Goal: Task Accomplishment & Management: Use online tool/utility

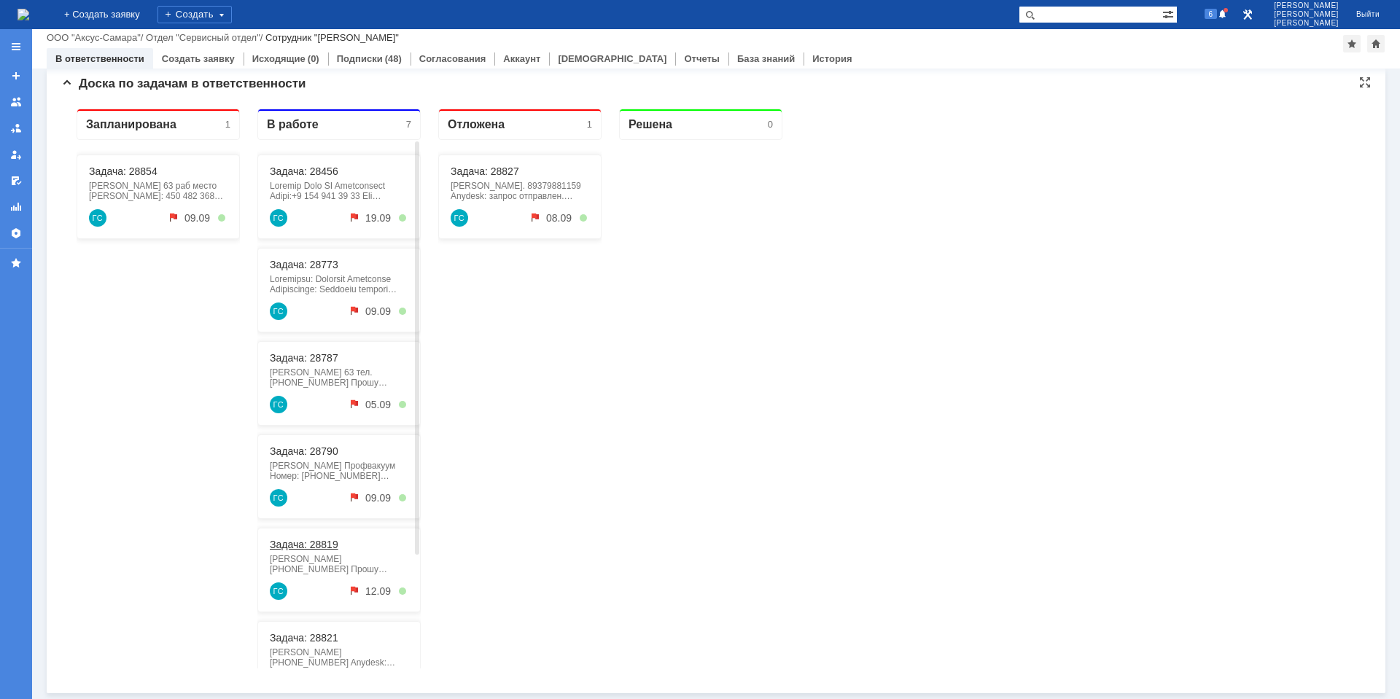
click at [317, 541] on link "Задача: 28819" at bounding box center [304, 545] width 69 height 12
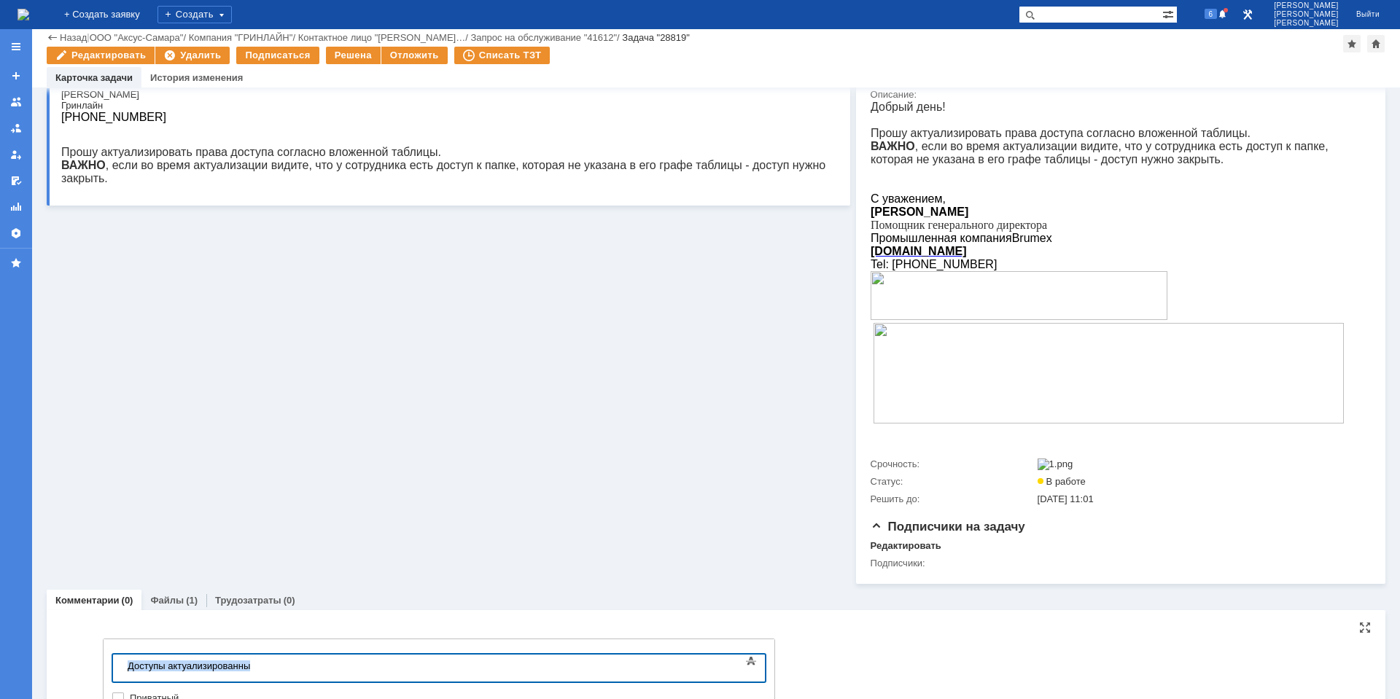
copy div "Доступы актуализированны"
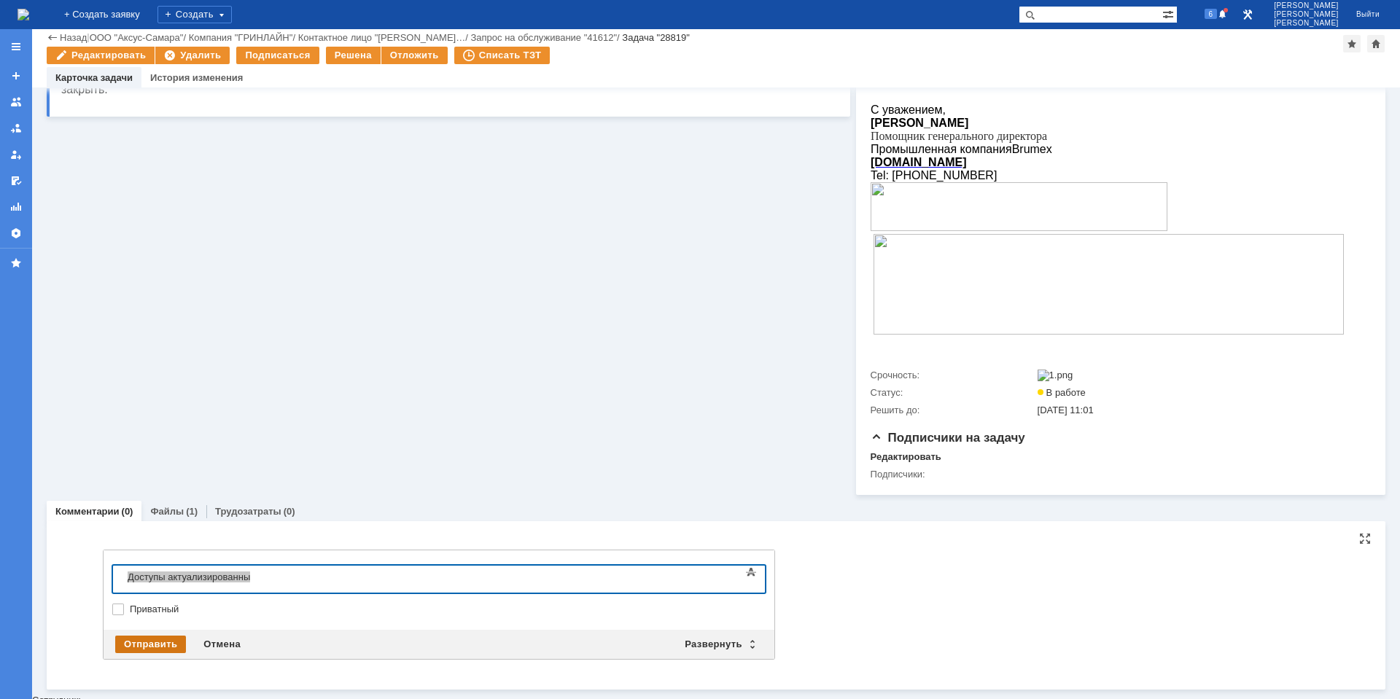
click at [155, 642] on div "Отправить" at bounding box center [150, 645] width 71 height 18
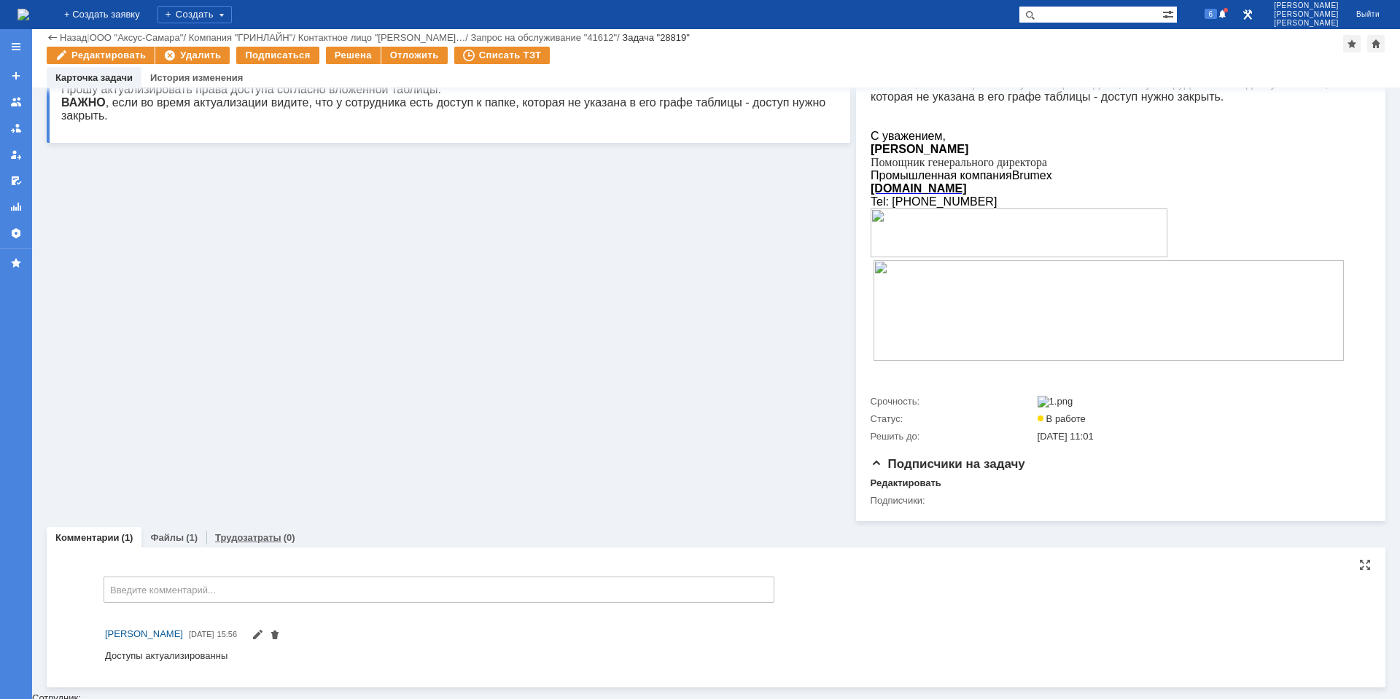
click at [254, 543] on link "Трудозатраты" at bounding box center [248, 537] width 66 height 11
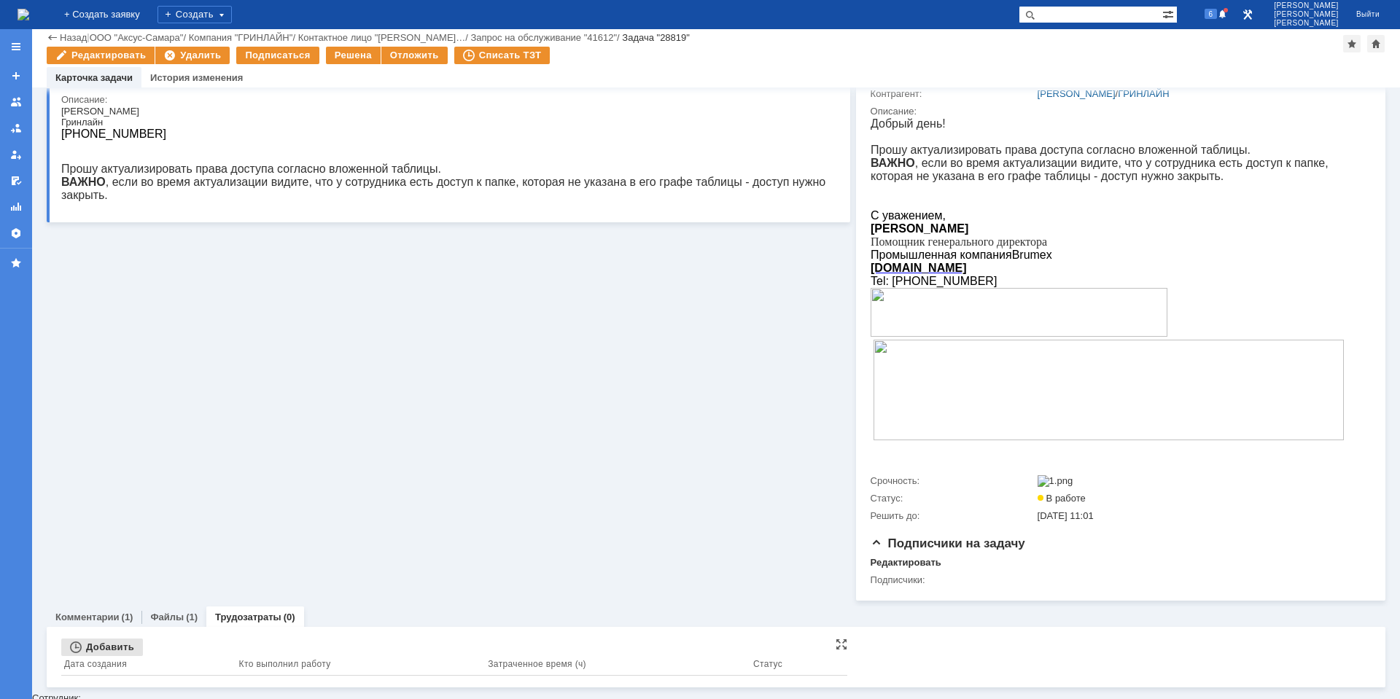
click at [107, 656] on div "Добавить" at bounding box center [102, 648] width 82 height 18
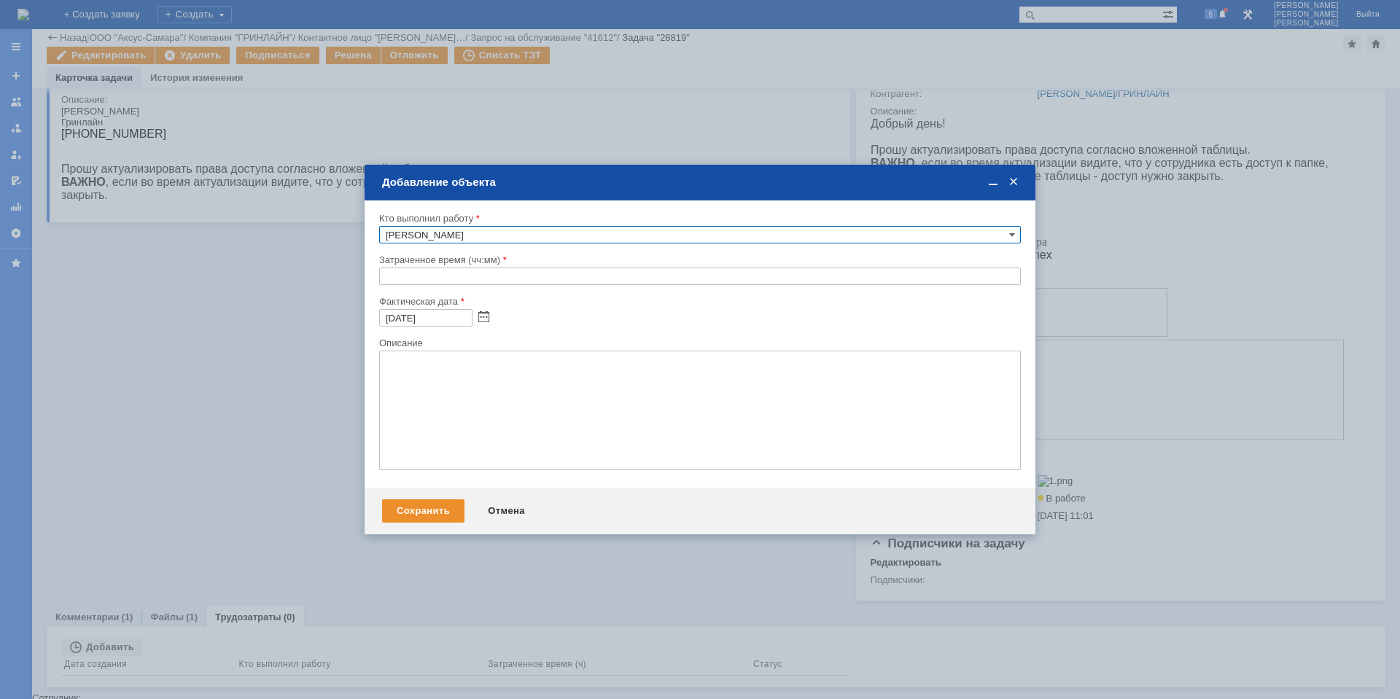
click at [400, 279] on input "text" at bounding box center [700, 277] width 642 height 18
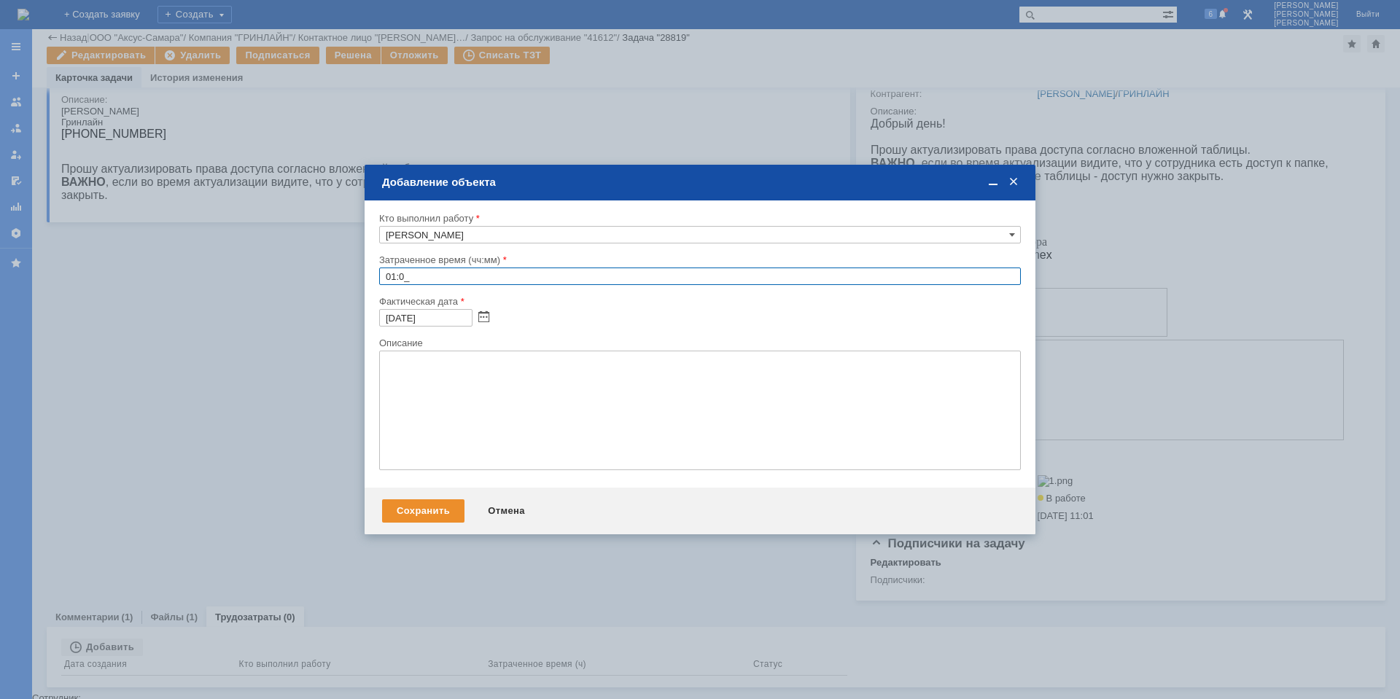
type input "01:00"
click at [489, 396] on textarea at bounding box center [700, 411] width 642 height 120
paste textarea "Доступы актуализированны"
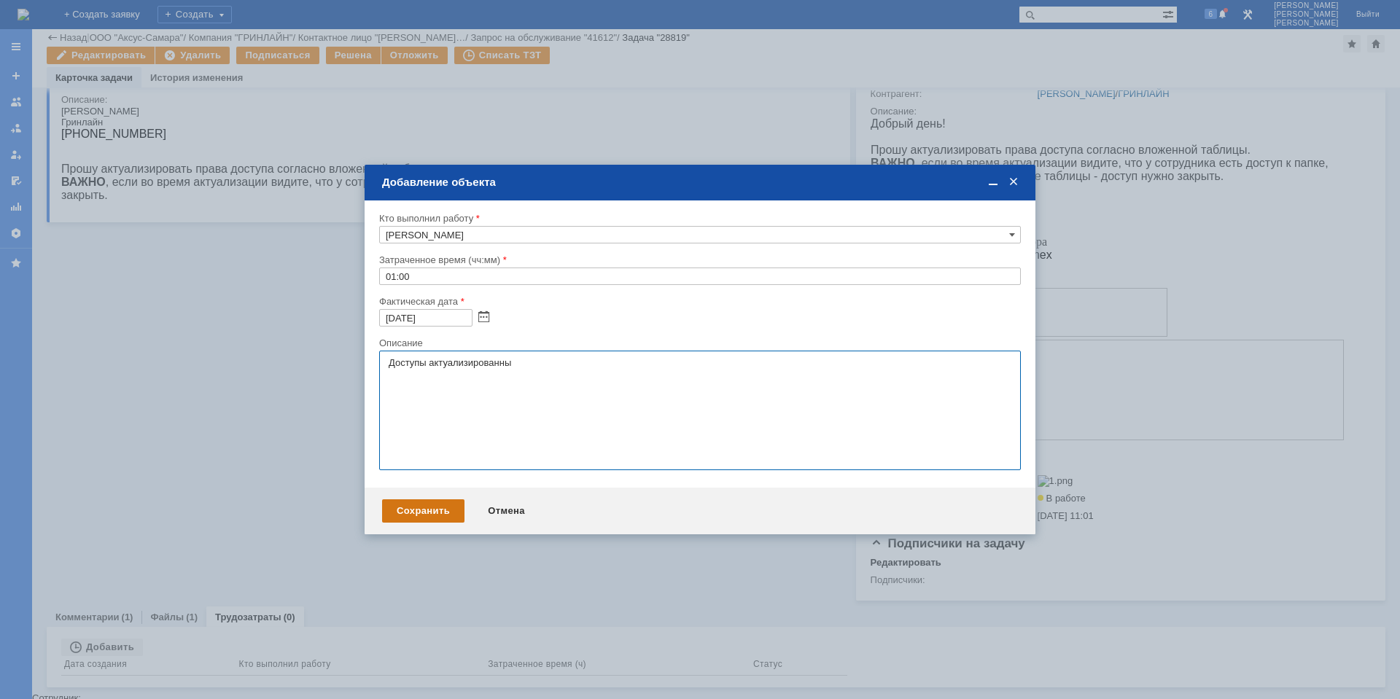
type textarea "Доступы актуализированны"
click at [443, 513] on div "Сохранить" at bounding box center [423, 511] width 82 height 23
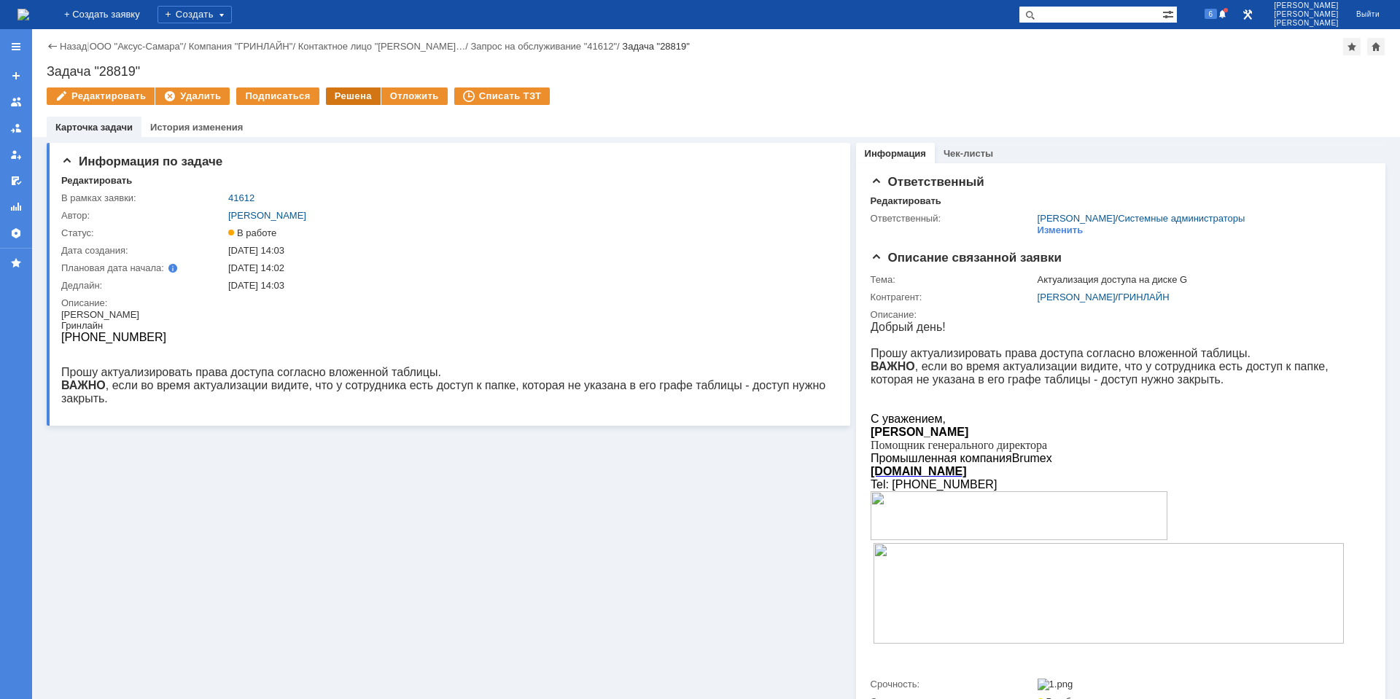
click at [360, 90] on div "Решена" at bounding box center [353, 97] width 55 height 18
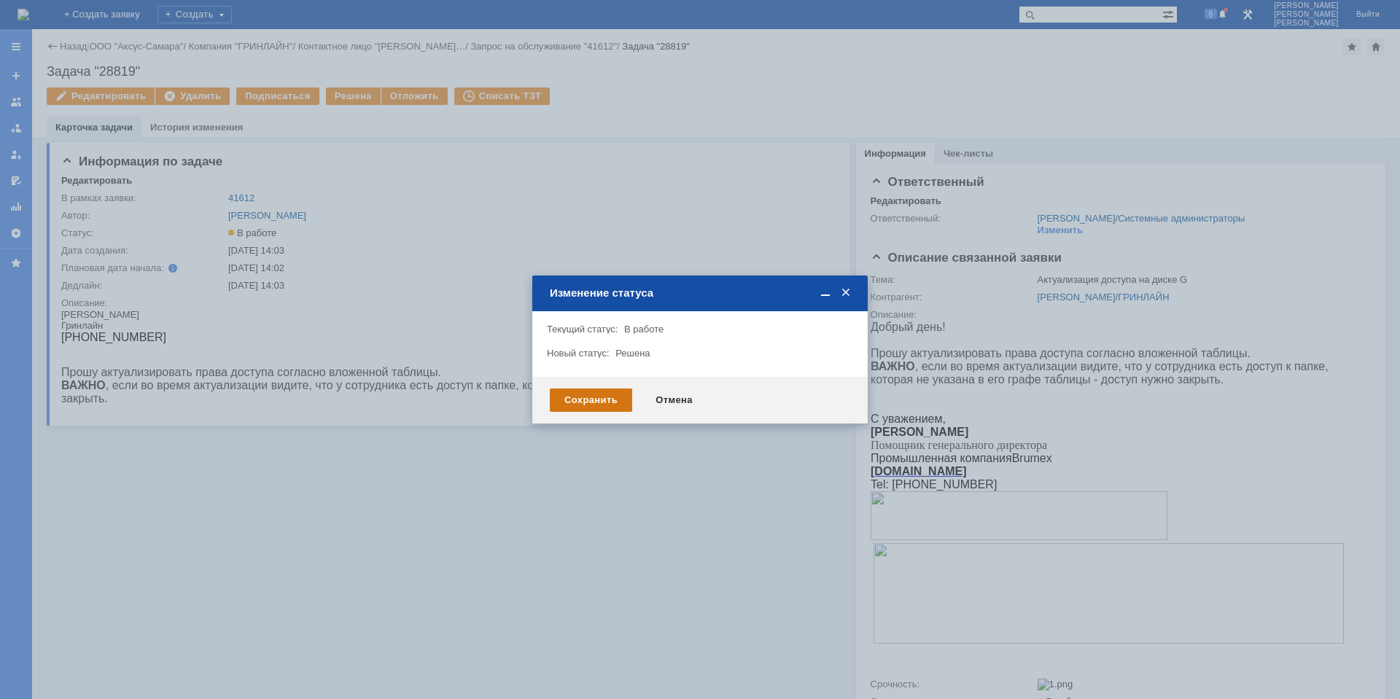
click at [588, 394] on div "Сохранить" at bounding box center [591, 400] width 82 height 23
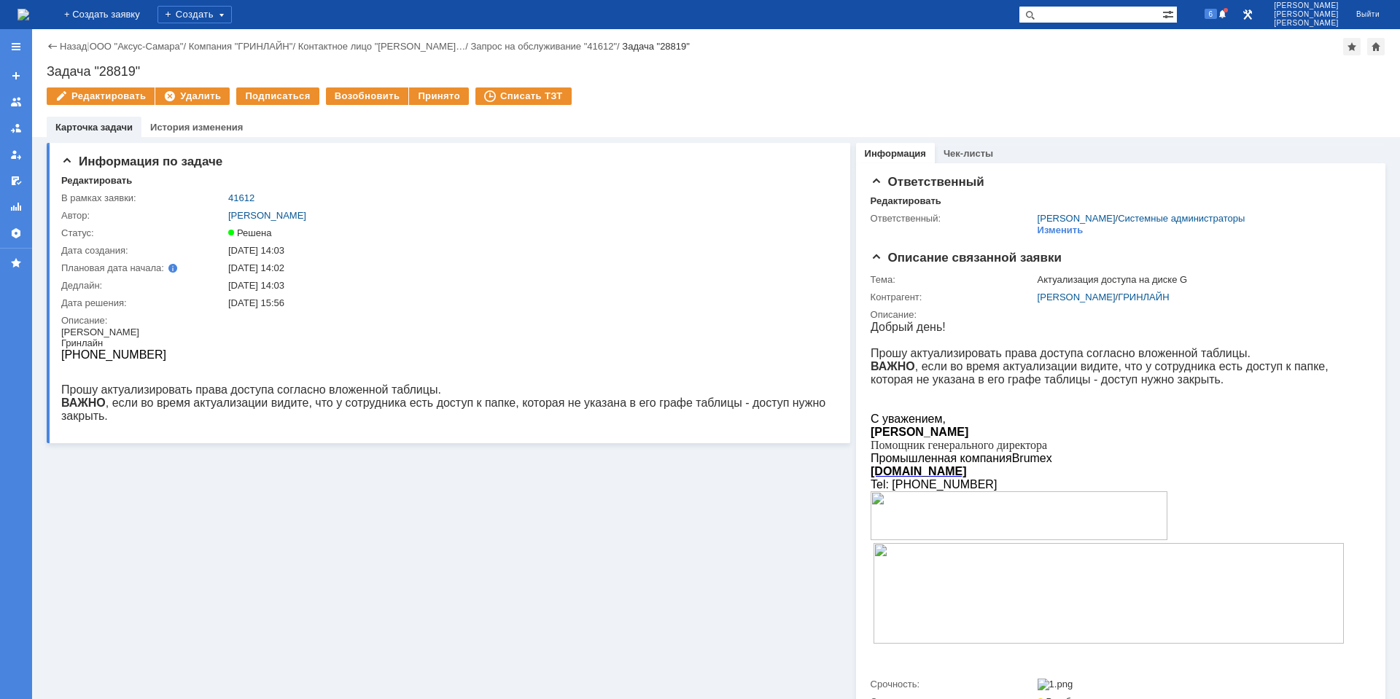
click at [29, 19] on img at bounding box center [24, 15] width 12 height 12
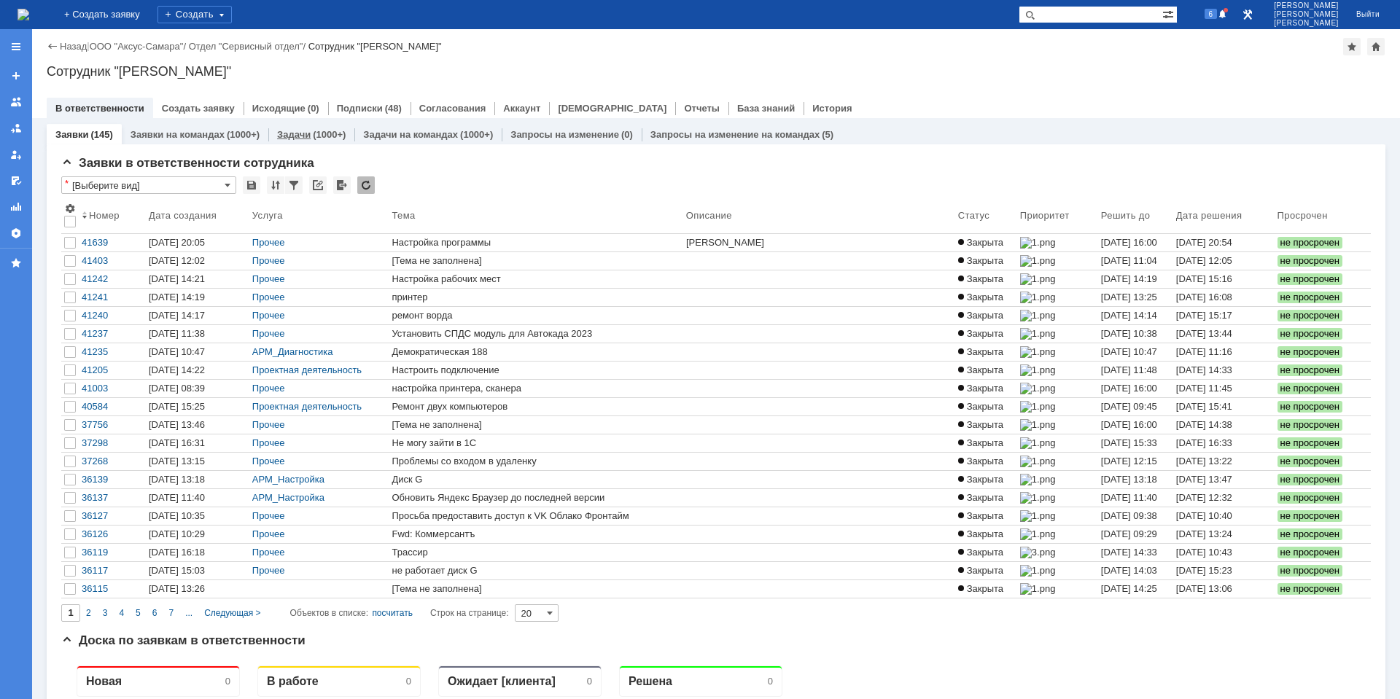
click at [319, 132] on div "(1000+)" at bounding box center [329, 134] width 33 height 11
